Goal: Find specific page/section: Find specific page/section

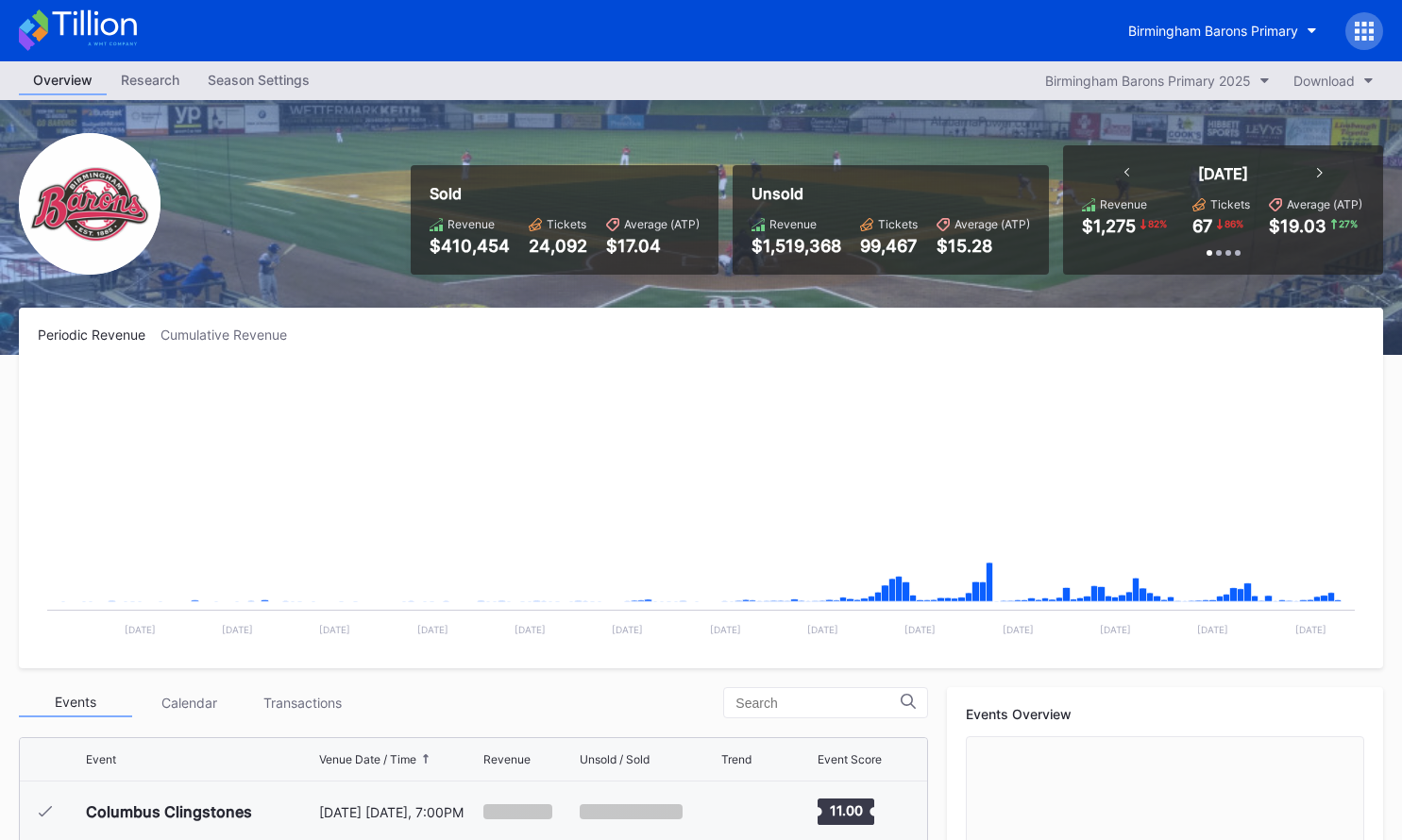
scroll to position [1655, 0]
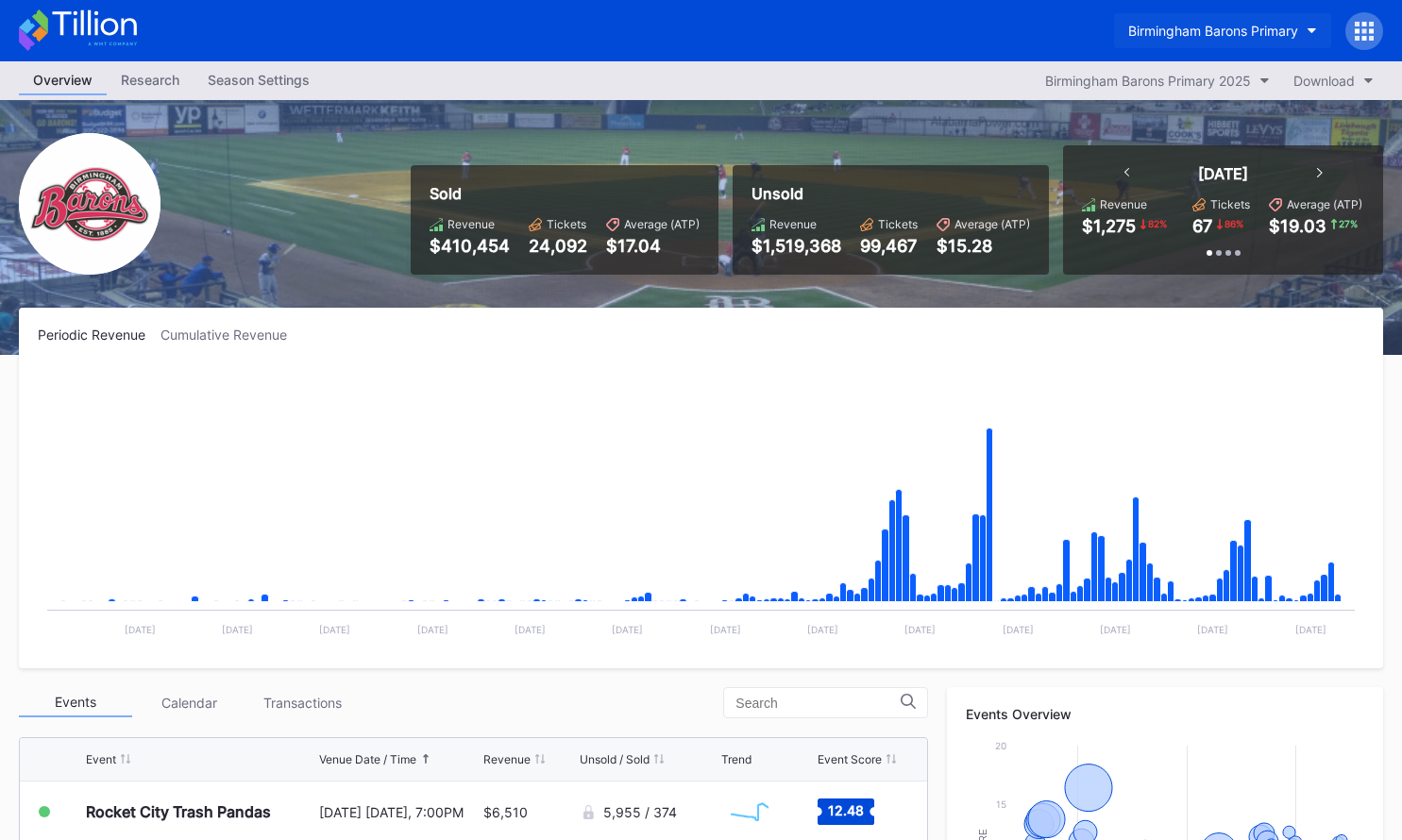
click at [1175, 37] on div "Birmingham Barons Primary" at bounding box center [1213, 30] width 170 height 16
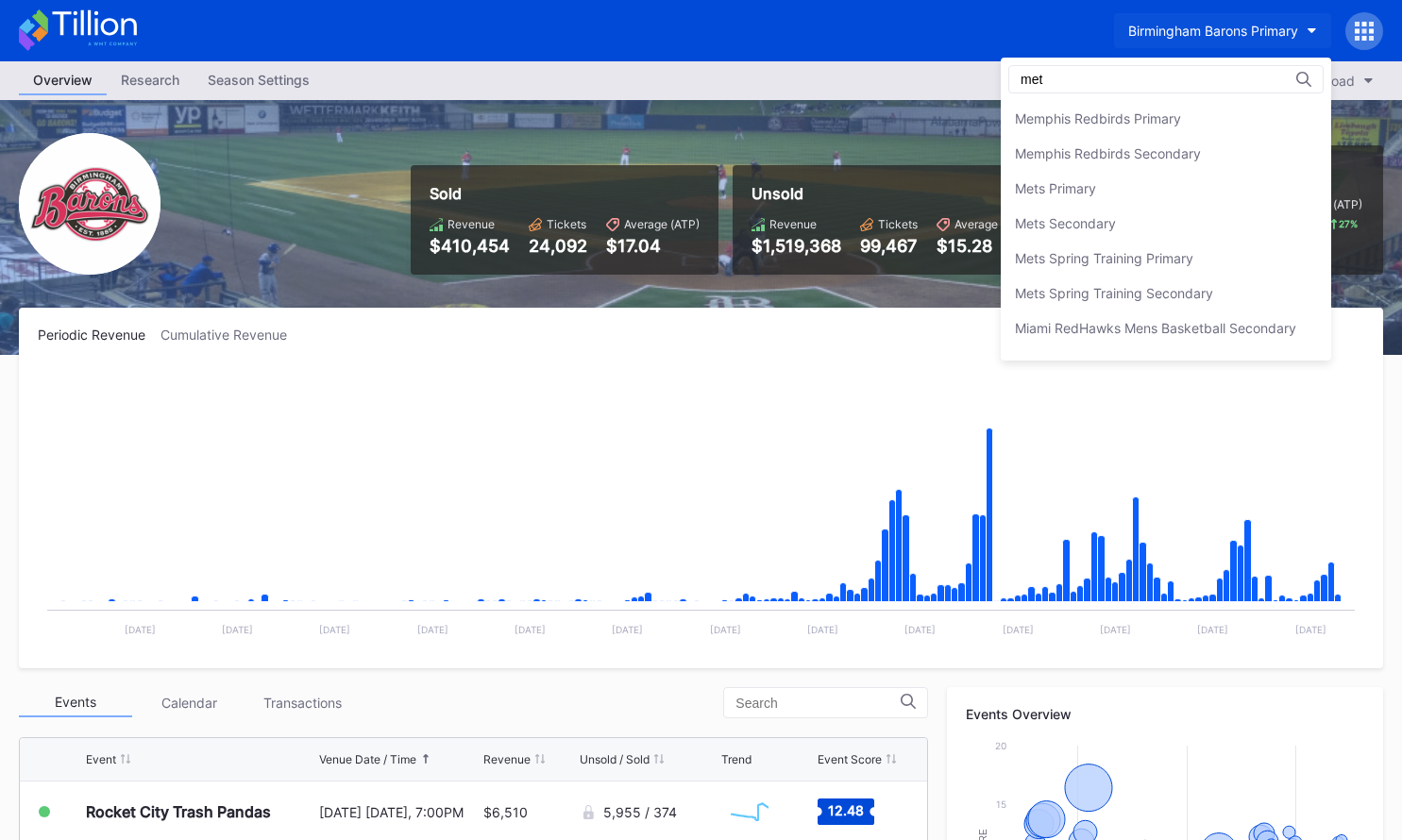
scroll to position [0, 0]
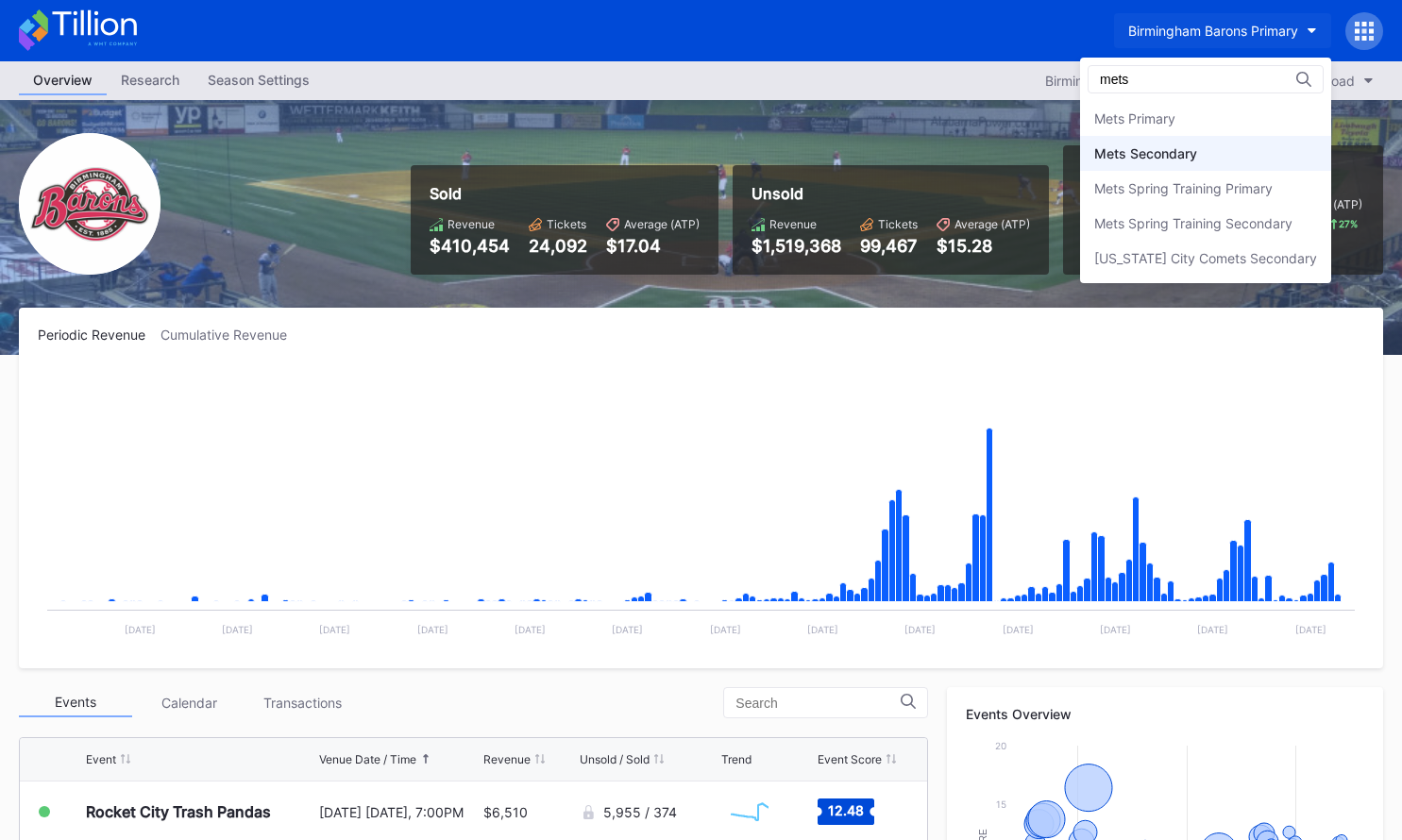
type input "mets"
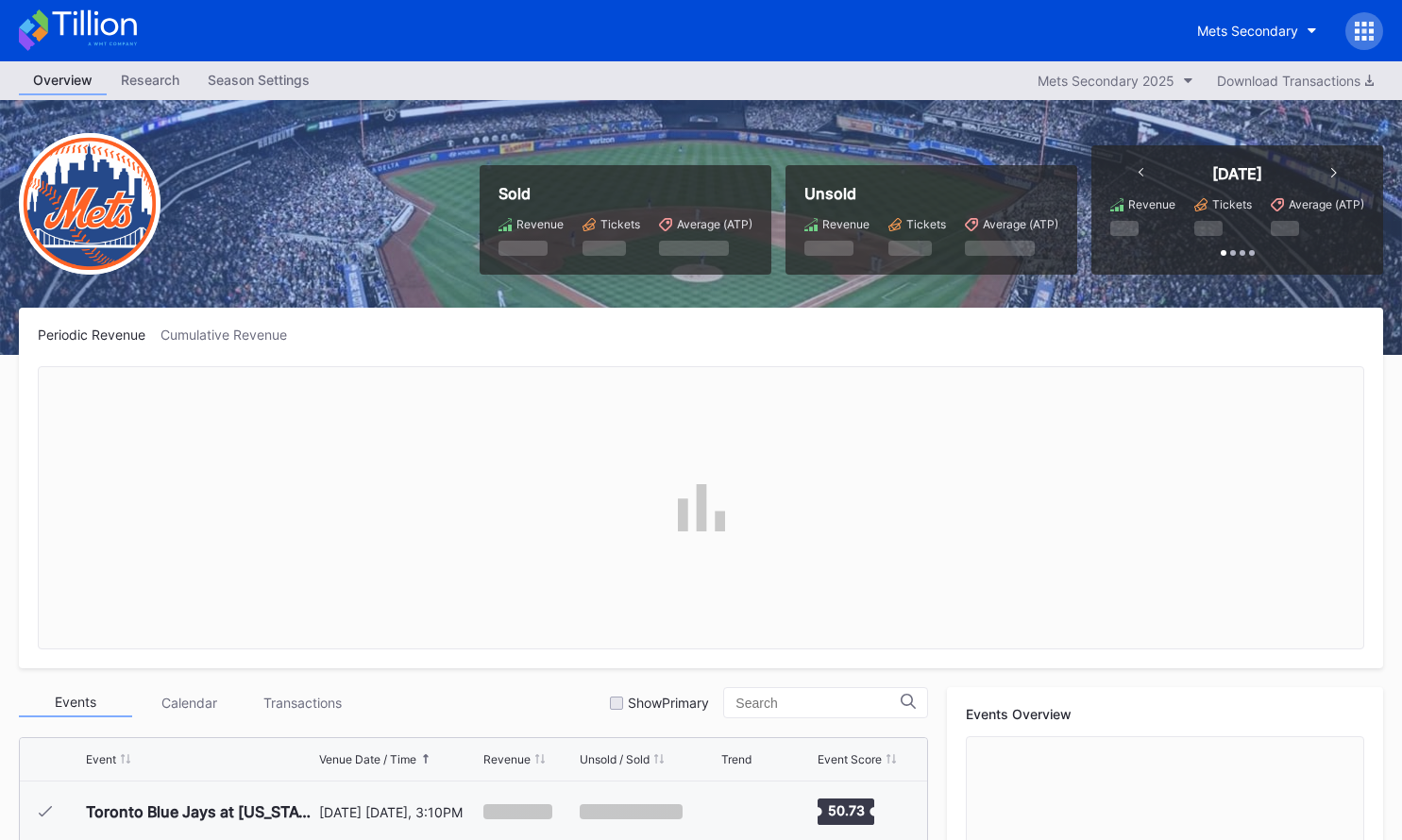
scroll to position [3924, 0]
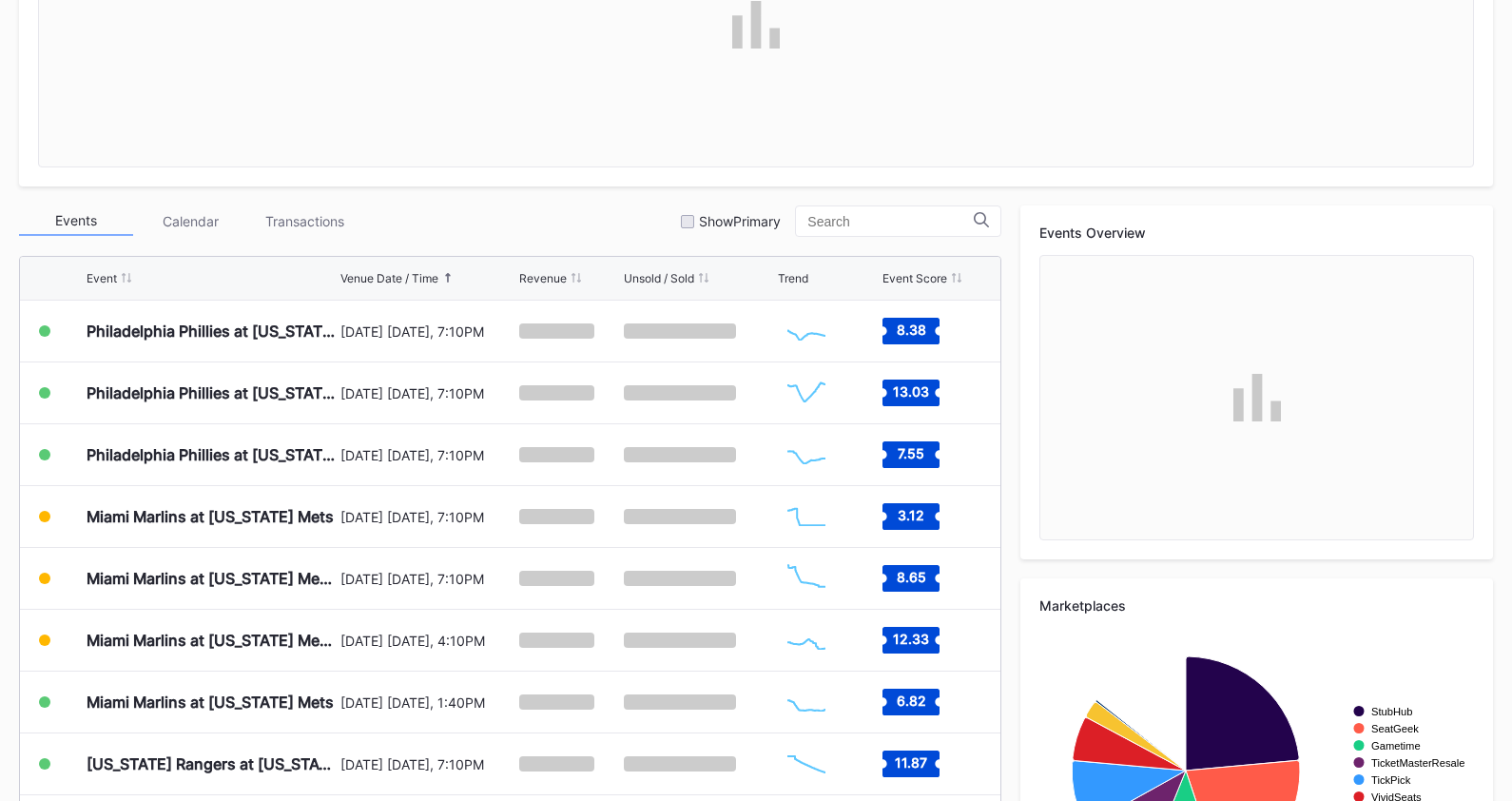
scroll to position [579, 0]
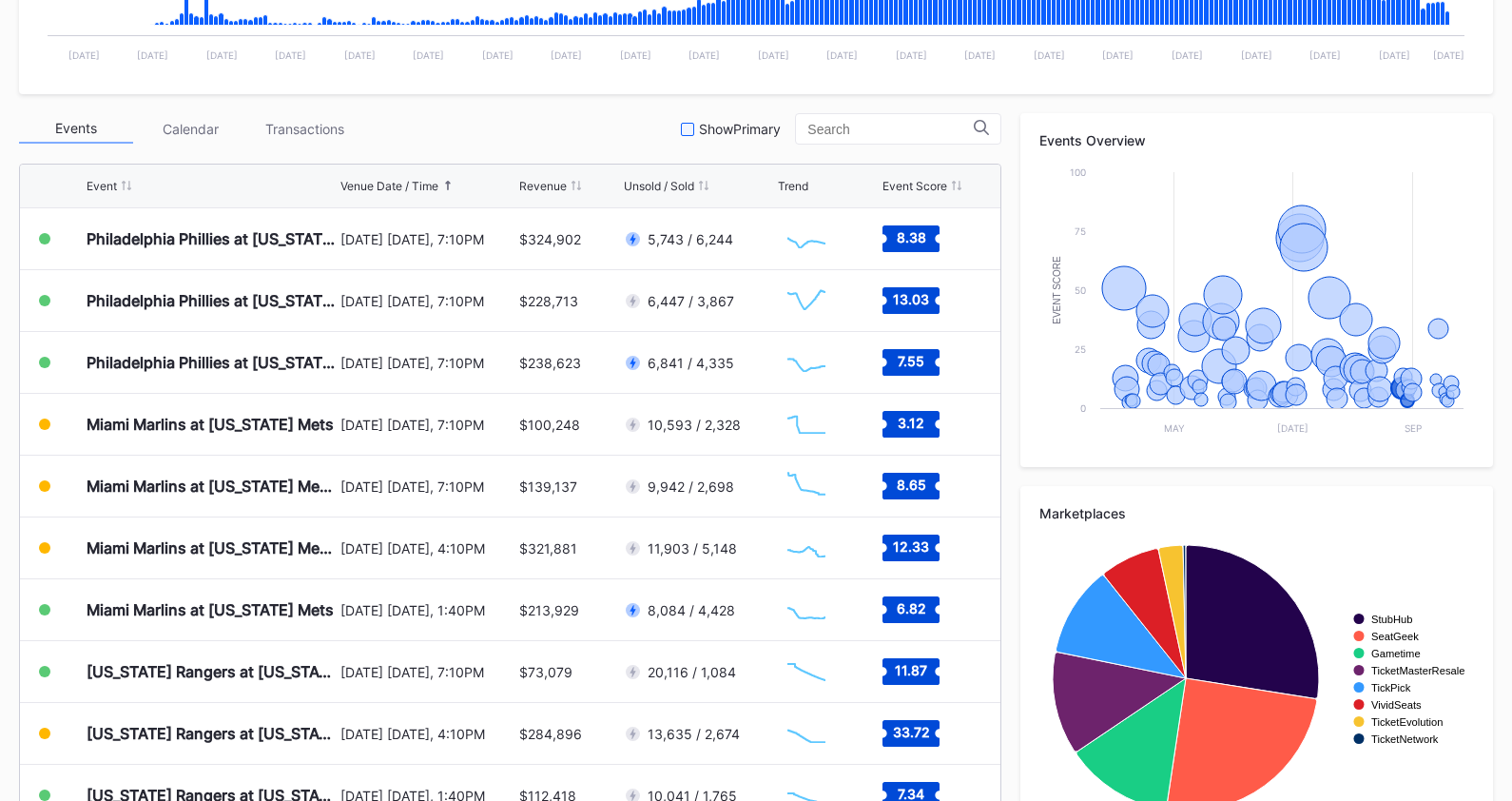
click at [761, 126] on div "Show Primary" at bounding box center [739, 129] width 81 height 16
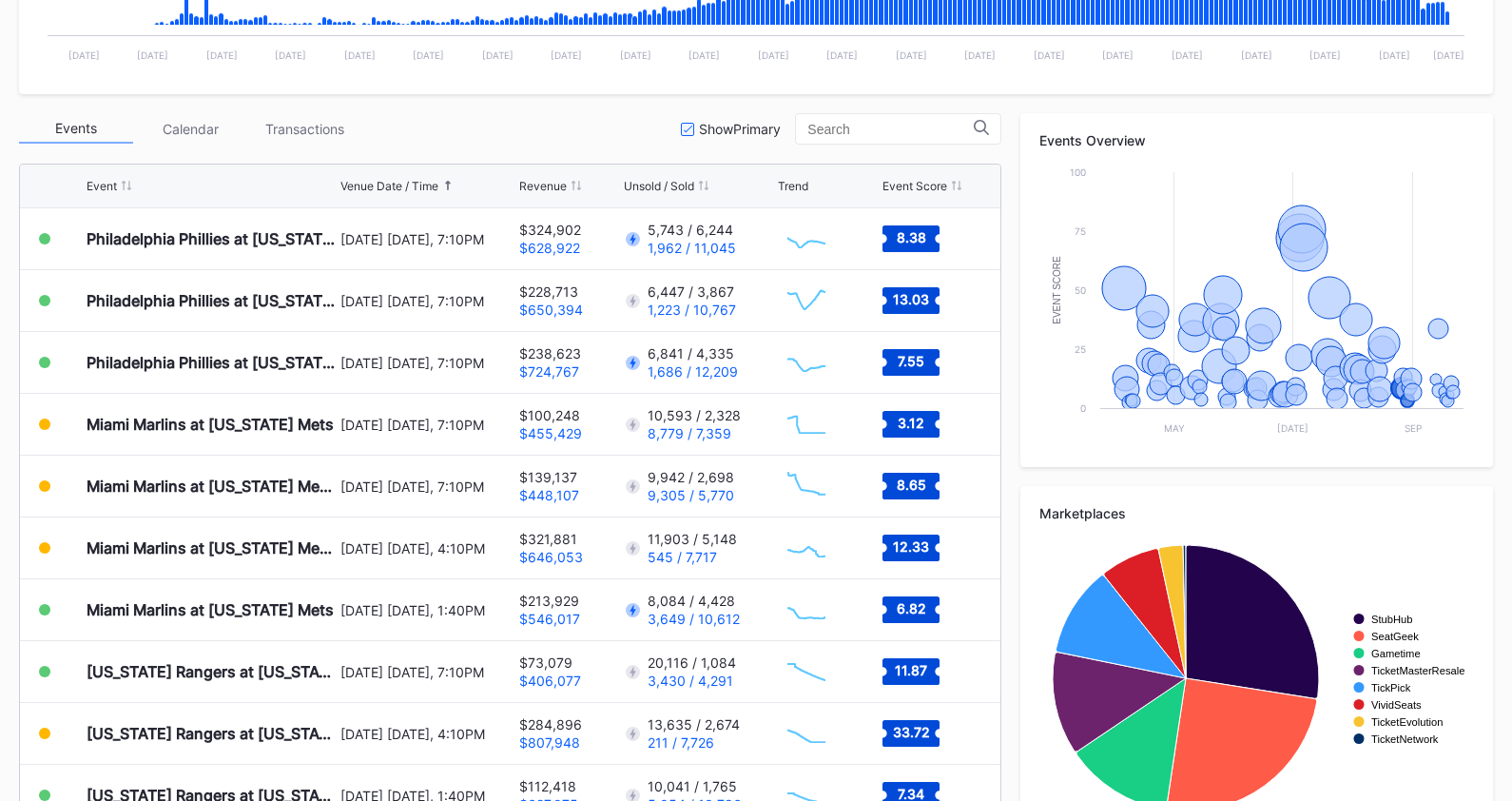
scroll to position [0, 0]
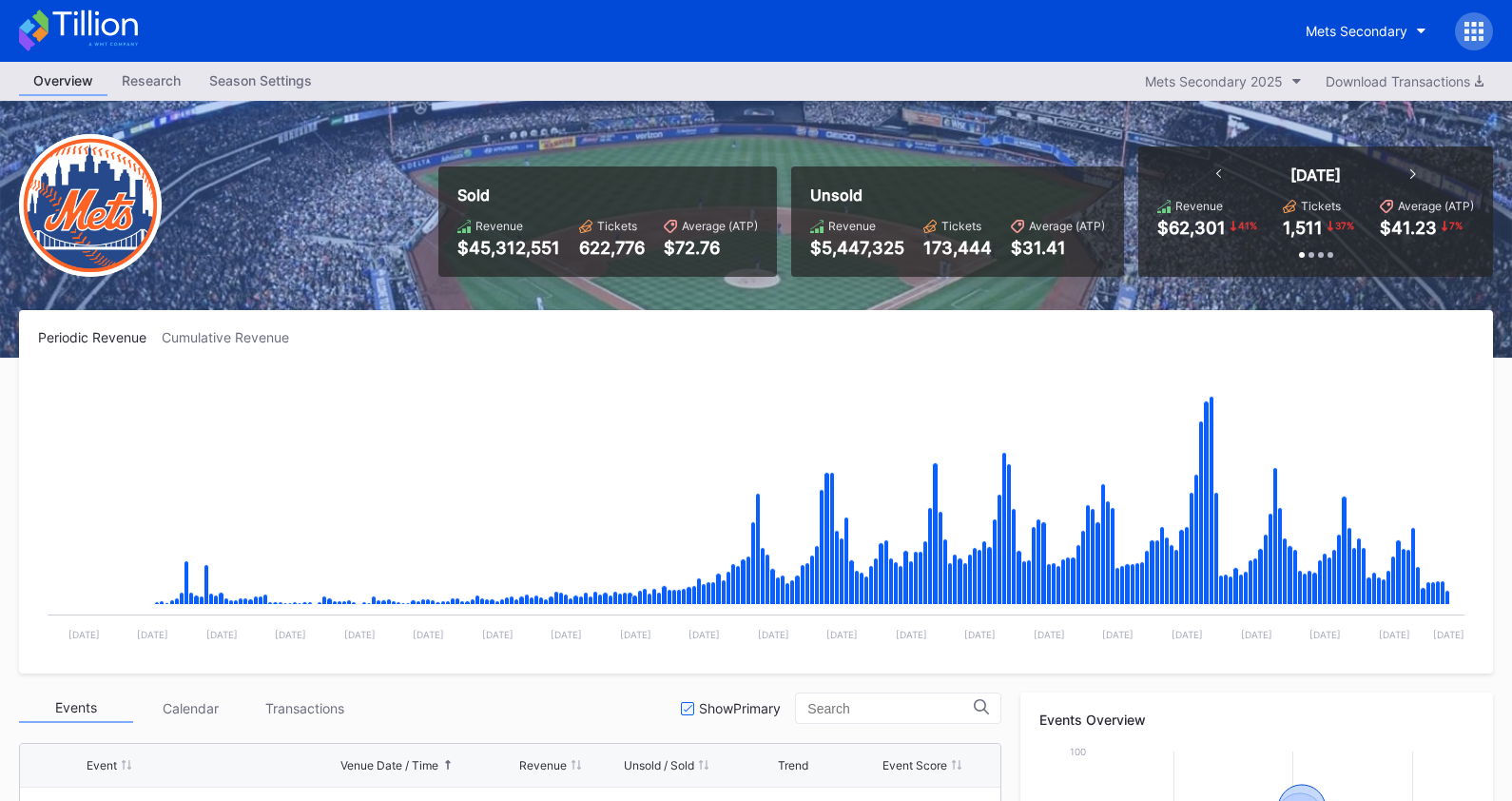
click at [101, 30] on icon at bounding box center [79, 31] width 119 height 42
click at [81, 30] on icon at bounding box center [95, 23] width 84 height 26
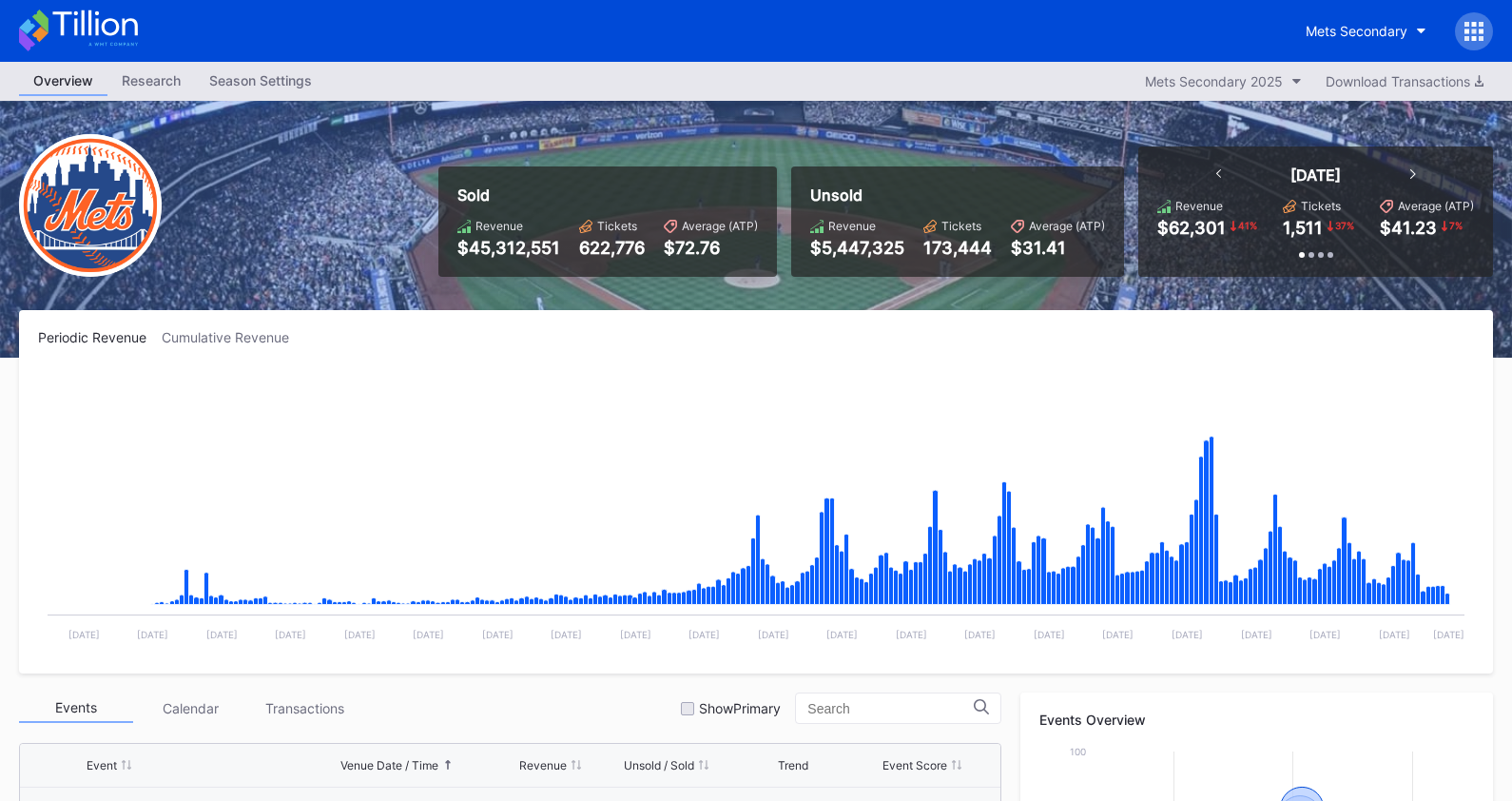
scroll to position [3957, 0]
